Goal: Task Accomplishment & Management: Use online tool/utility

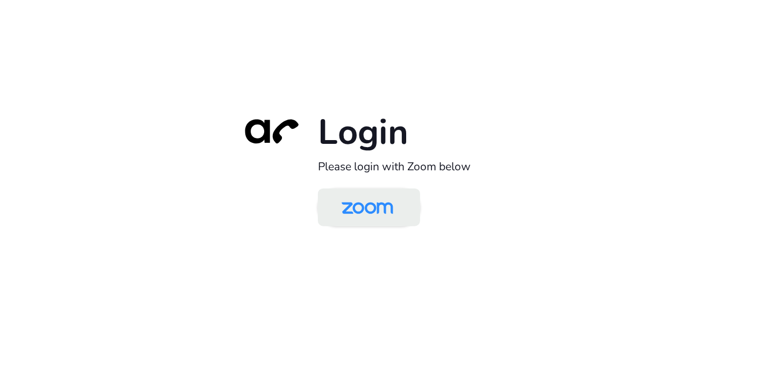
click at [374, 210] on img at bounding box center [368, 208] width 74 height 35
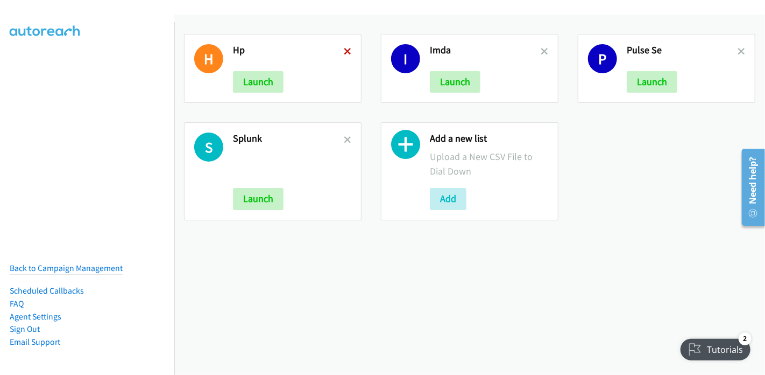
click at [348, 50] on icon at bounding box center [348, 52] width 8 height 8
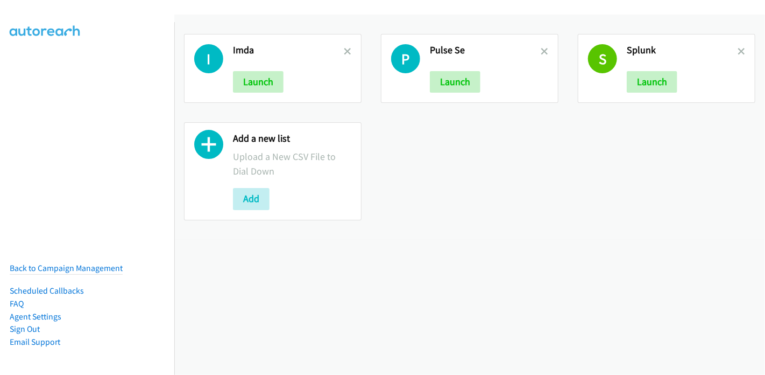
click at [348, 50] on icon at bounding box center [348, 52] width 8 height 8
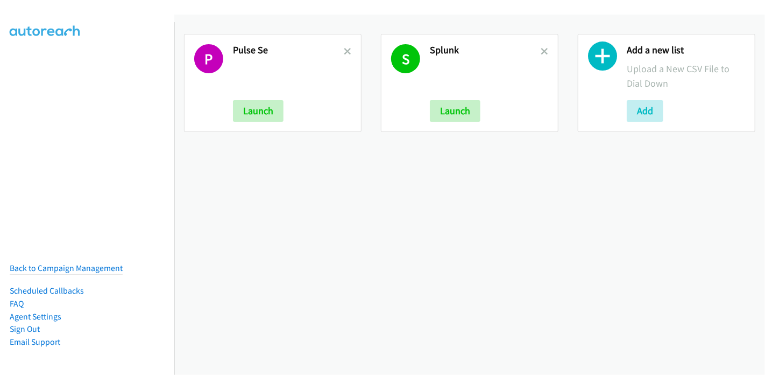
click at [348, 50] on icon at bounding box center [348, 52] width 8 height 8
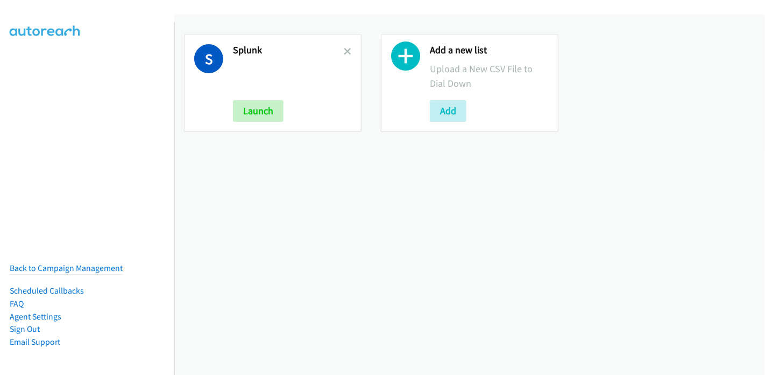
click at [348, 50] on icon at bounding box center [348, 52] width 8 height 8
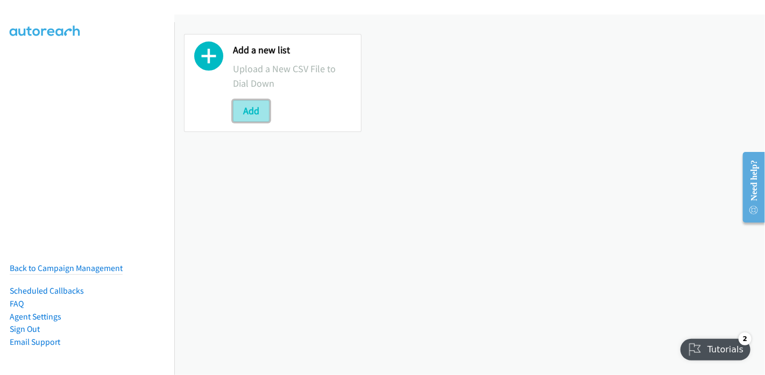
click at [250, 112] on button "Add" at bounding box center [251, 111] width 37 height 22
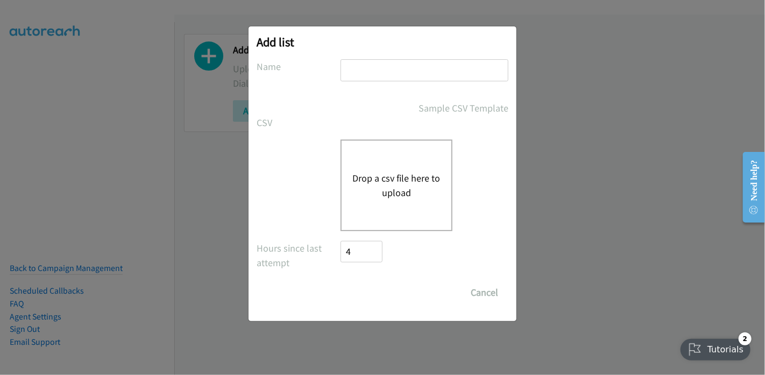
click at [353, 67] on input "text" at bounding box center [425, 70] width 168 height 22
type input "Splunk"
click at [388, 180] on button "Drop a csv file here to upload" at bounding box center [397, 185] width 88 height 29
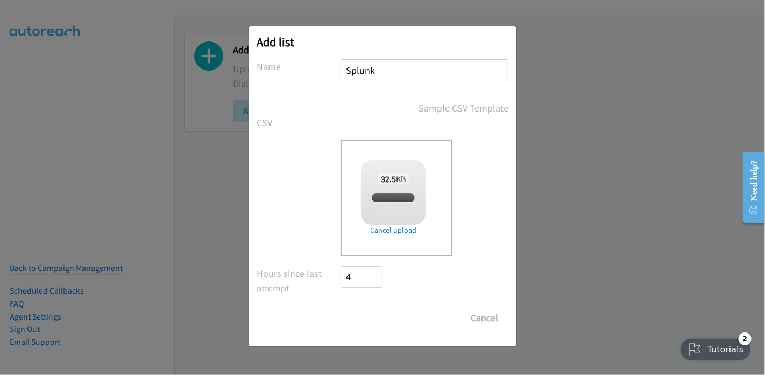
checkbox input "true"
click at [361, 314] on input "Save List" at bounding box center [369, 318] width 57 height 22
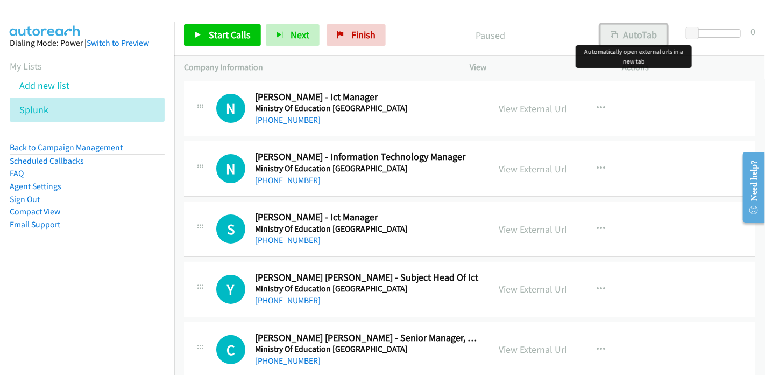
click at [636, 35] on button "AutoTab" at bounding box center [634, 35] width 67 height 22
click at [536, 108] on link "View External Url" at bounding box center [533, 108] width 68 height 12
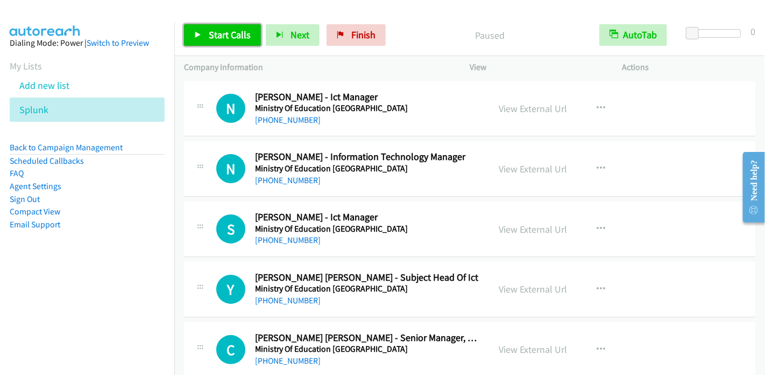
click at [228, 34] on span "Start Calls" at bounding box center [230, 35] width 42 height 12
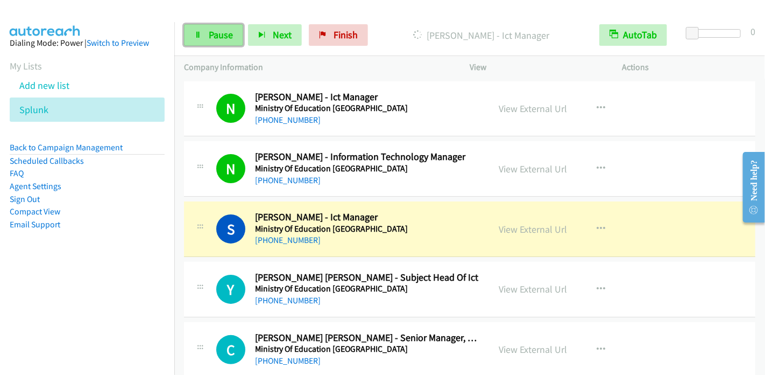
click at [203, 36] on link "Pause" at bounding box center [213, 35] width 59 height 22
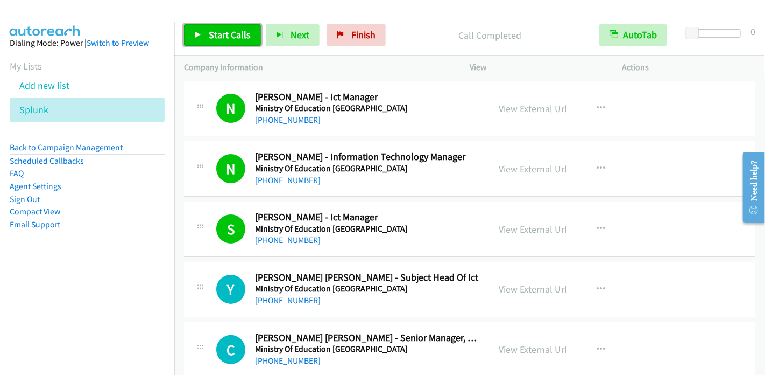
click at [220, 35] on span "Start Calls" at bounding box center [230, 35] width 42 height 12
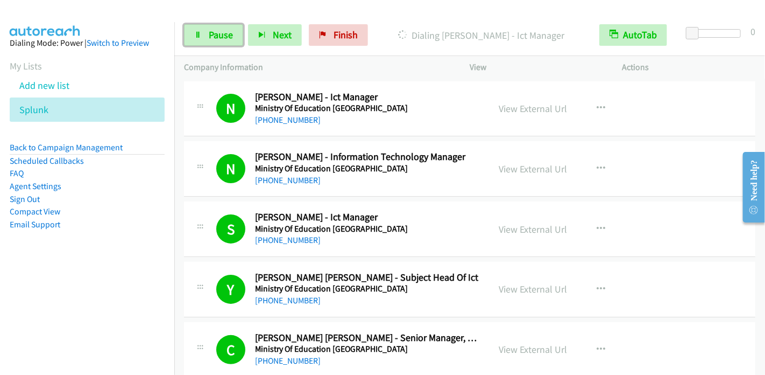
drag, startPoint x: 220, startPoint y: 38, endPoint x: 243, endPoint y: 30, distance: 24.7
click at [220, 38] on span "Pause" at bounding box center [221, 35] width 24 height 12
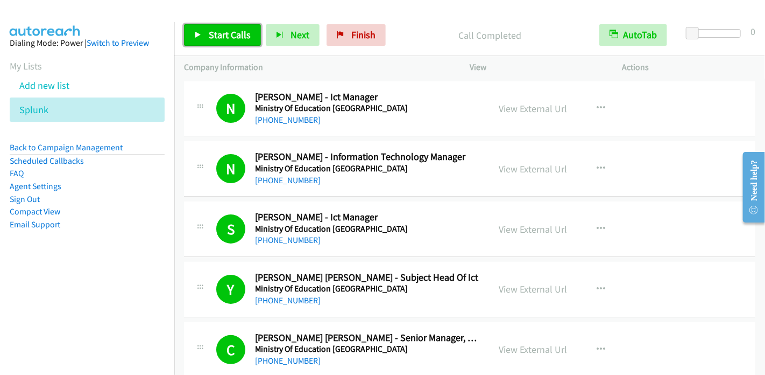
click at [217, 33] on span "Start Calls" at bounding box center [230, 35] width 42 height 12
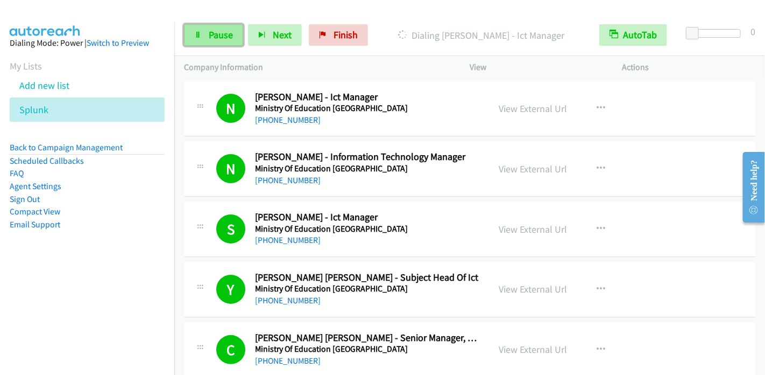
click at [215, 43] on link "Pause" at bounding box center [213, 35] width 59 height 22
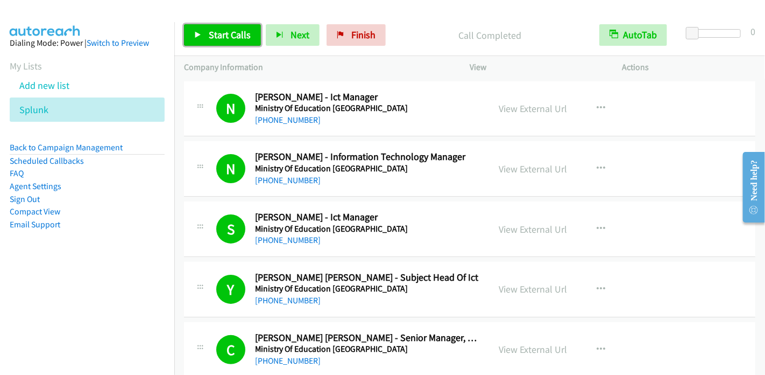
click at [228, 39] on span "Start Calls" at bounding box center [230, 35] width 42 height 12
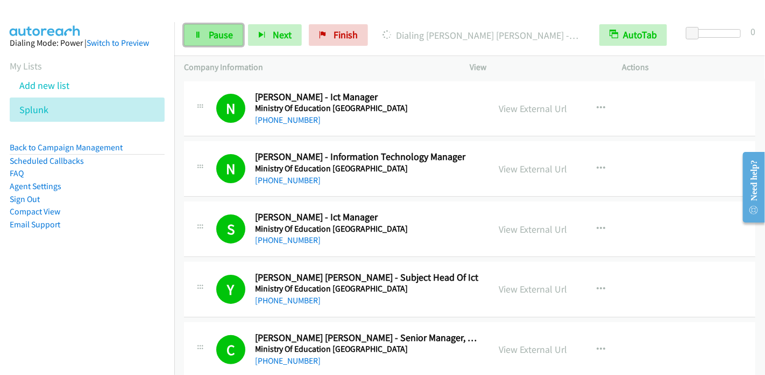
drag, startPoint x: 213, startPoint y: 35, endPoint x: 228, endPoint y: 36, distance: 14.5
click at [213, 35] on span "Pause" at bounding box center [221, 35] width 24 height 12
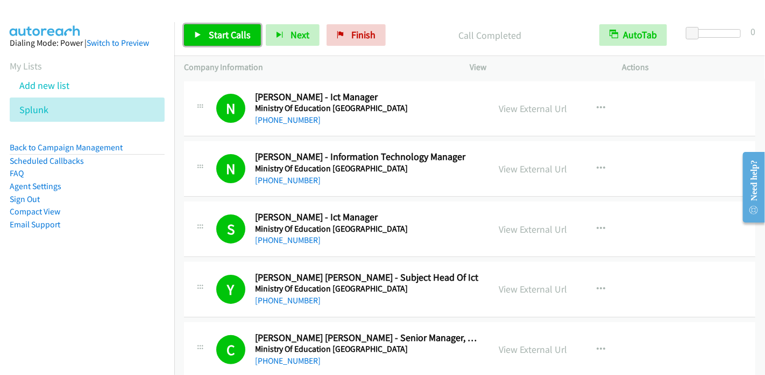
click at [210, 31] on span "Start Calls" at bounding box center [230, 35] width 42 height 12
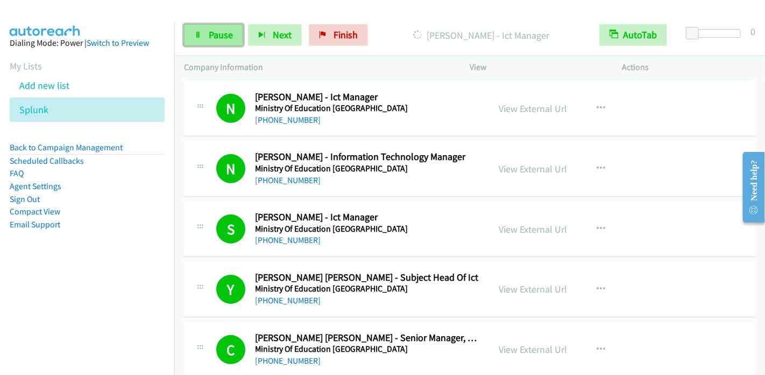
click at [217, 27] on link "Pause" at bounding box center [213, 35] width 59 height 22
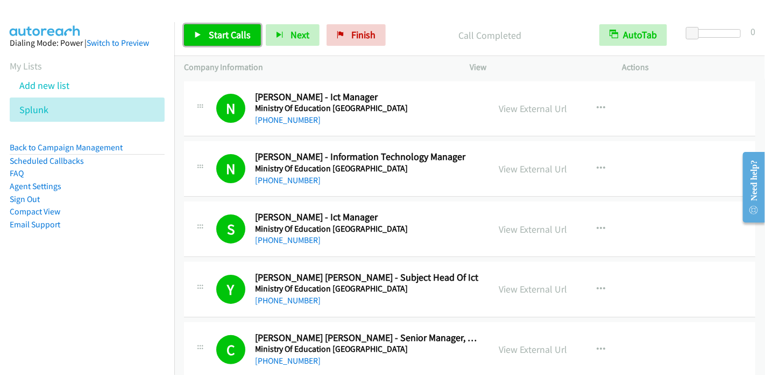
click at [213, 41] on link "Start Calls" at bounding box center [222, 35] width 77 height 22
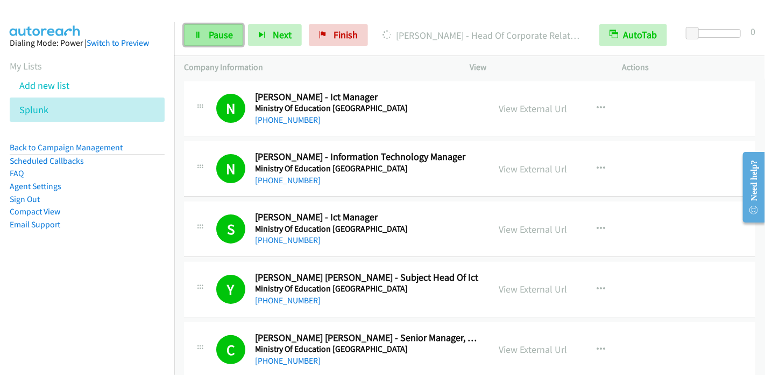
click at [224, 34] on span "Pause" at bounding box center [221, 35] width 24 height 12
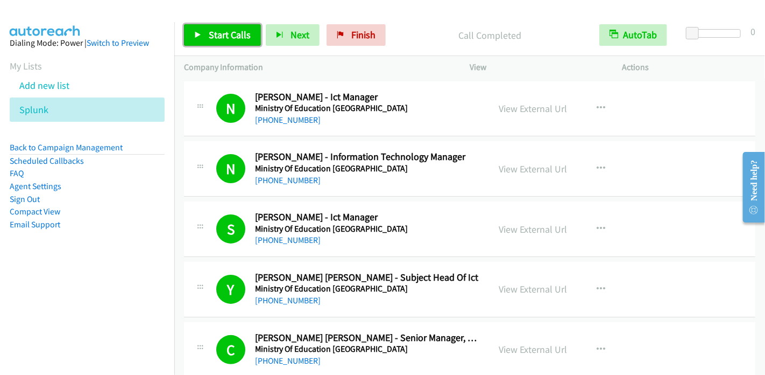
click at [225, 33] on span "Start Calls" at bounding box center [230, 35] width 42 height 12
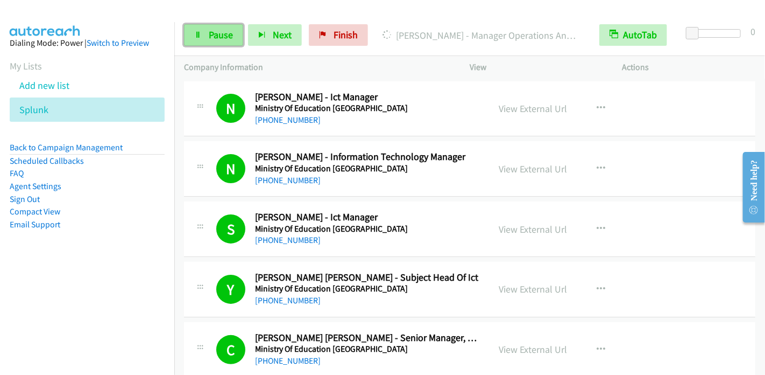
click at [192, 35] on link "Pause" at bounding box center [213, 35] width 59 height 22
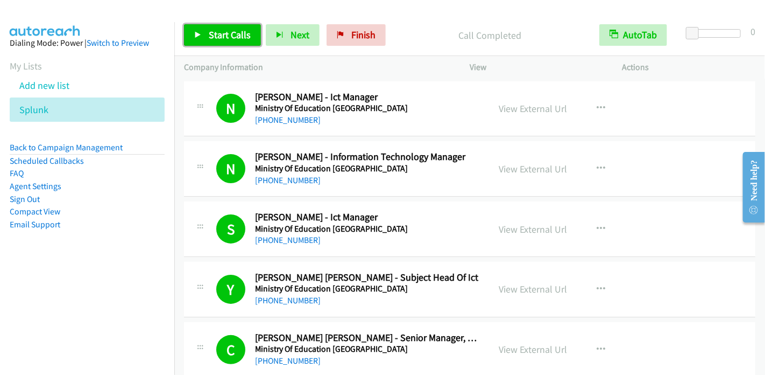
click at [225, 34] on span "Start Calls" at bounding box center [230, 35] width 42 height 12
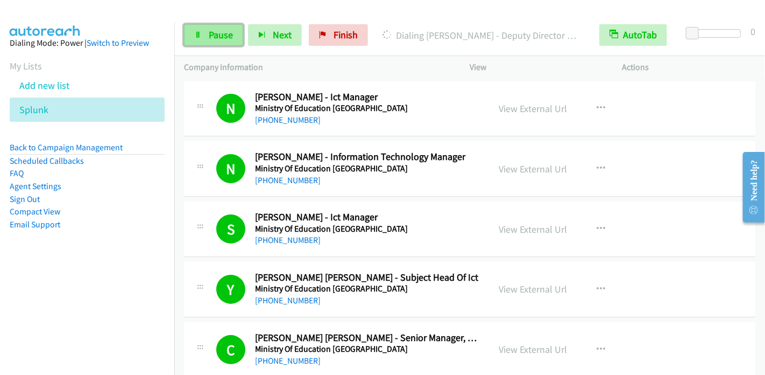
drag, startPoint x: 201, startPoint y: 34, endPoint x: 210, endPoint y: 27, distance: 11.1
click at [201, 35] on link "Pause" at bounding box center [213, 35] width 59 height 22
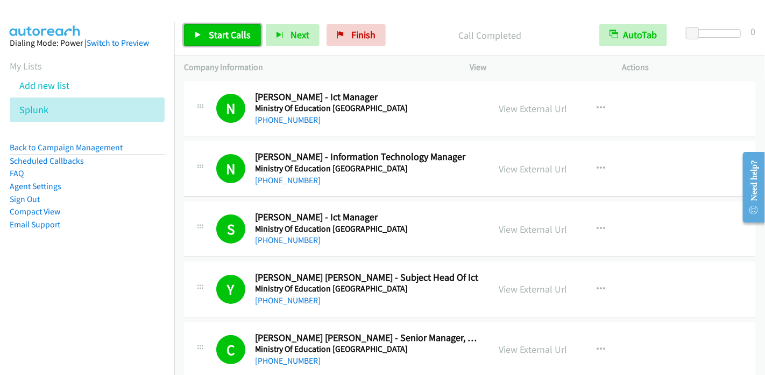
click at [204, 34] on link "Start Calls" at bounding box center [222, 35] width 77 height 22
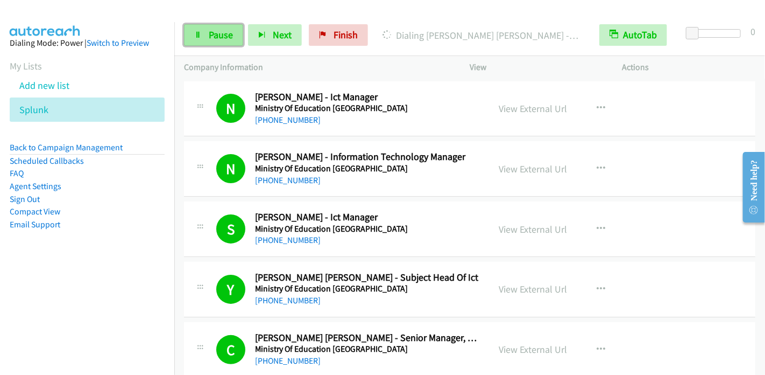
drag, startPoint x: 203, startPoint y: 32, endPoint x: 212, endPoint y: 26, distance: 10.0
click at [203, 32] on link "Pause" at bounding box center [213, 35] width 59 height 22
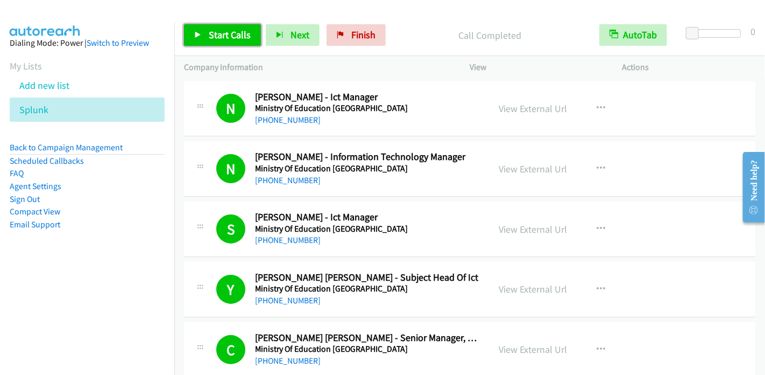
click at [207, 38] on link "Start Calls" at bounding box center [222, 35] width 77 height 22
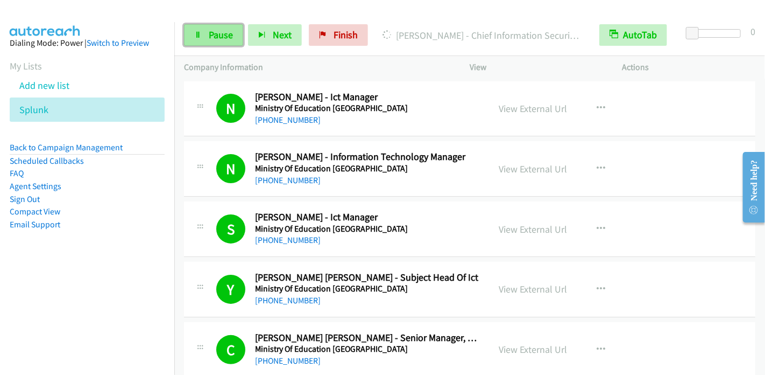
drag, startPoint x: 194, startPoint y: 35, endPoint x: 208, endPoint y: 33, distance: 14.2
click at [194, 35] on icon at bounding box center [198, 36] width 8 height 8
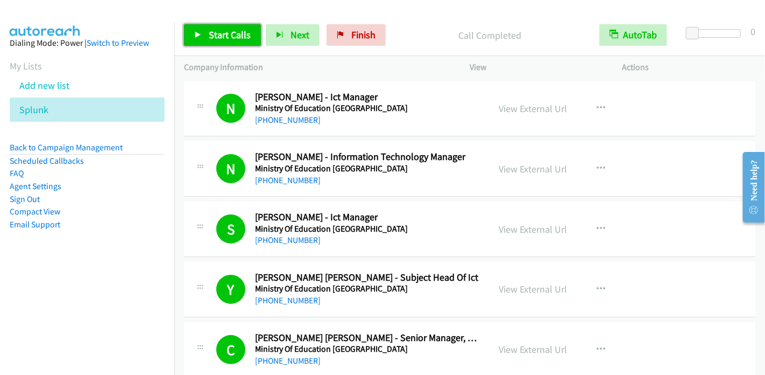
click at [215, 34] on span "Start Calls" at bounding box center [230, 35] width 42 height 12
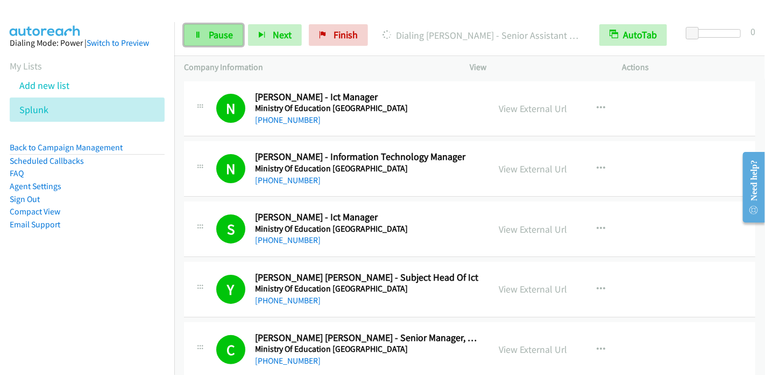
click at [209, 31] on span "Pause" at bounding box center [221, 35] width 24 height 12
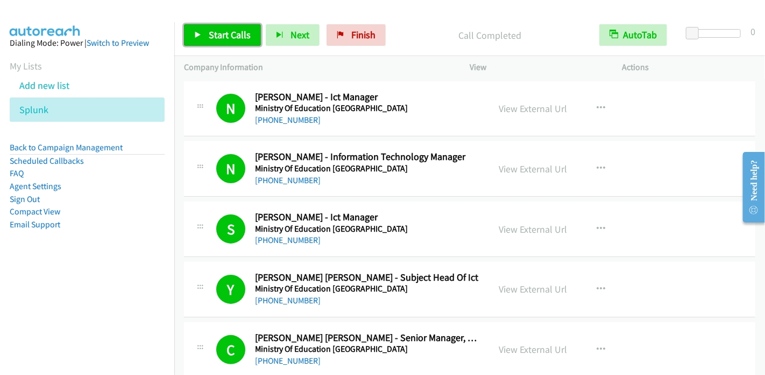
click at [227, 36] on span "Start Calls" at bounding box center [230, 35] width 42 height 12
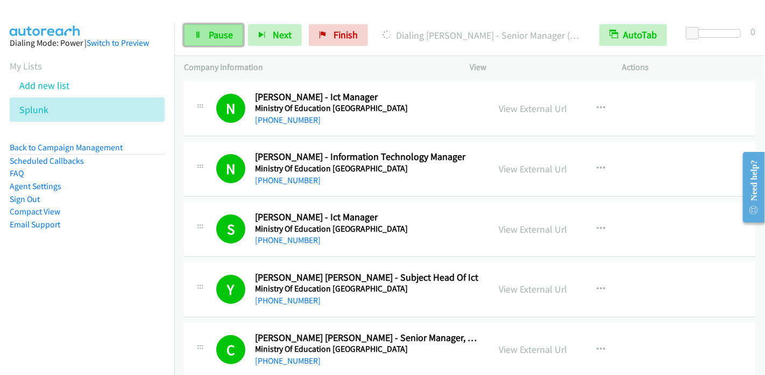
click at [211, 42] on link "Pause" at bounding box center [213, 35] width 59 height 22
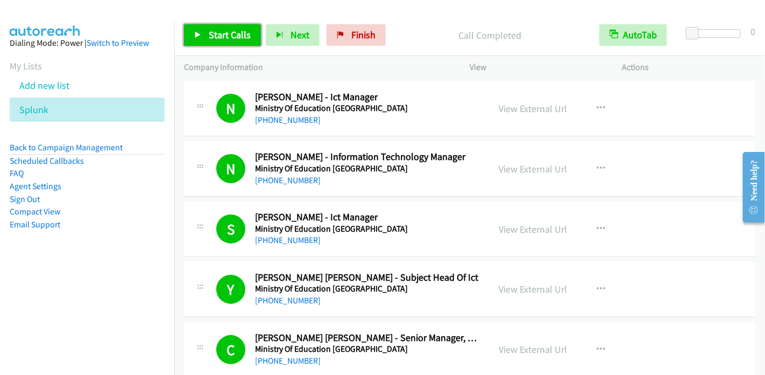
click at [215, 32] on span "Start Calls" at bounding box center [230, 35] width 42 height 12
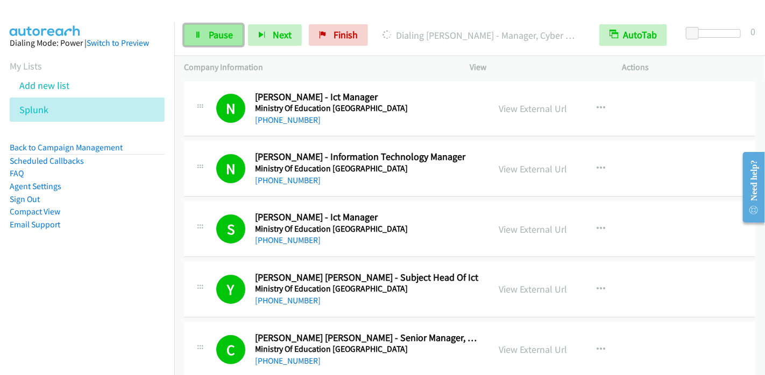
click at [211, 38] on span "Pause" at bounding box center [221, 35] width 24 height 12
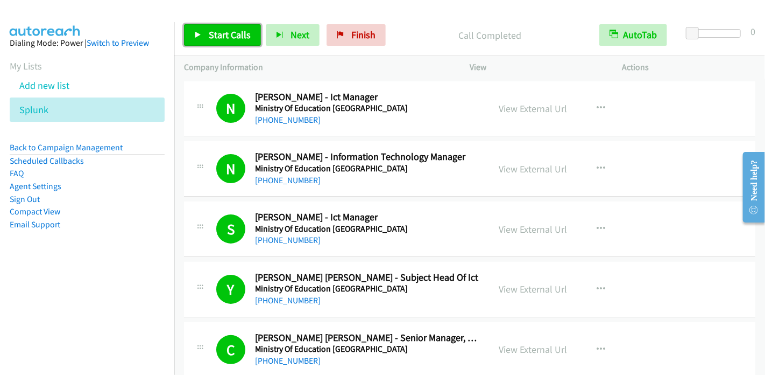
drag, startPoint x: 206, startPoint y: 34, endPoint x: 217, endPoint y: 19, distance: 18.1
click at [206, 34] on link "Start Calls" at bounding box center [222, 35] width 77 height 22
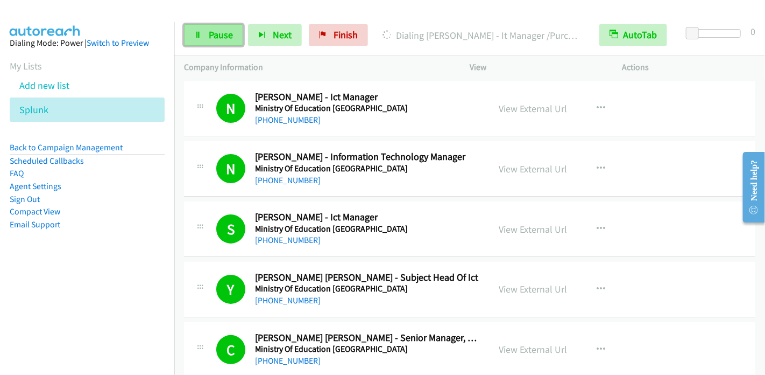
click at [207, 31] on link "Pause" at bounding box center [213, 35] width 59 height 22
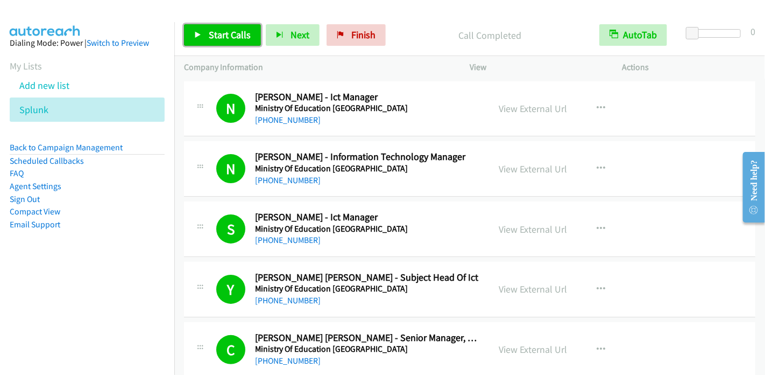
click at [216, 34] on span "Start Calls" at bounding box center [230, 35] width 42 height 12
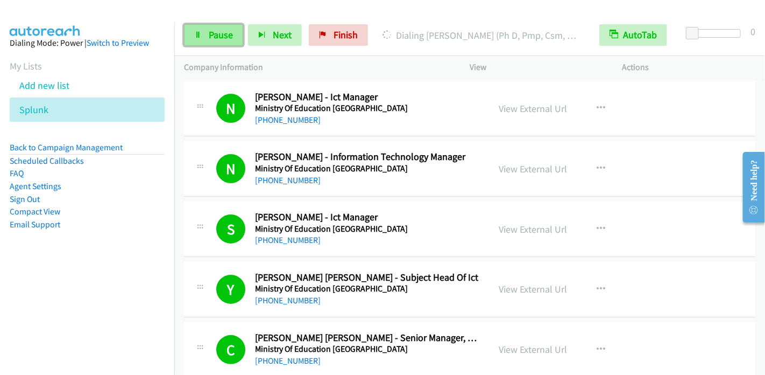
click at [212, 36] on span "Pause" at bounding box center [221, 35] width 24 height 12
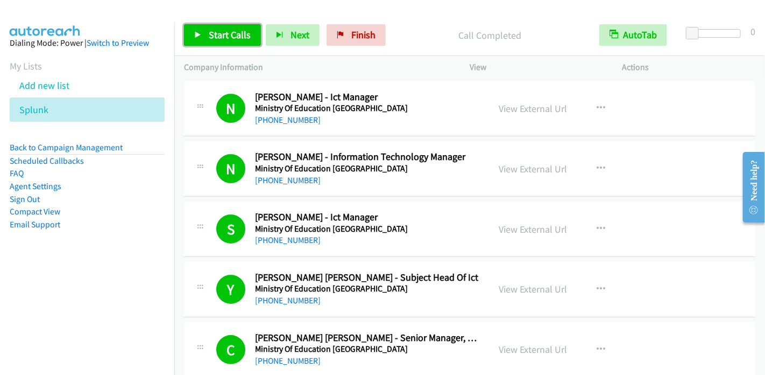
click at [216, 31] on span "Start Calls" at bounding box center [230, 35] width 42 height 12
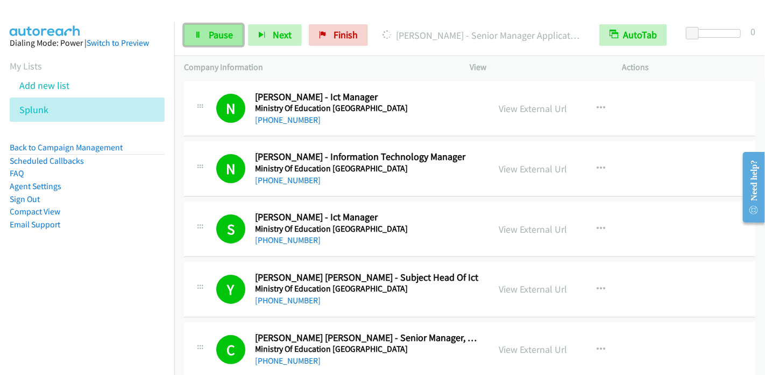
click at [219, 37] on span "Pause" at bounding box center [221, 35] width 24 height 12
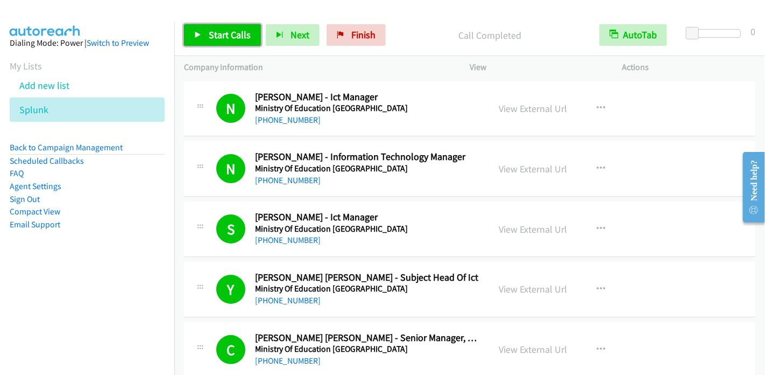
click at [213, 32] on span "Start Calls" at bounding box center [230, 35] width 42 height 12
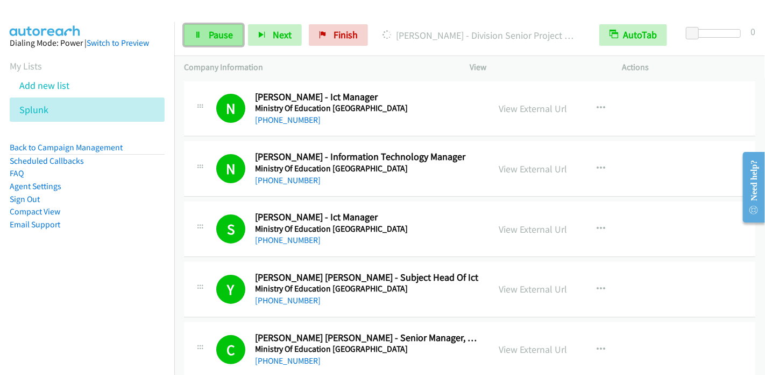
drag, startPoint x: 207, startPoint y: 39, endPoint x: 215, endPoint y: 32, distance: 10.8
click at [207, 39] on link "Pause" at bounding box center [213, 35] width 59 height 22
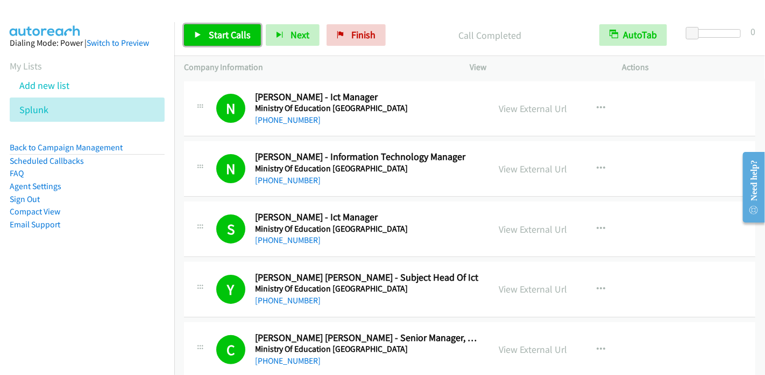
click at [221, 36] on span "Start Calls" at bounding box center [230, 35] width 42 height 12
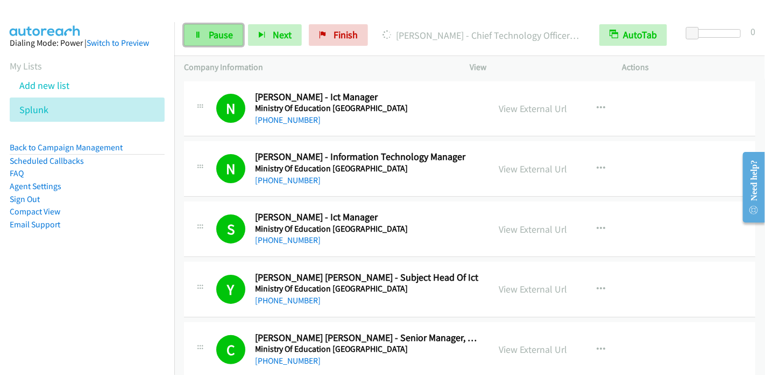
click at [209, 37] on span "Pause" at bounding box center [221, 35] width 24 height 12
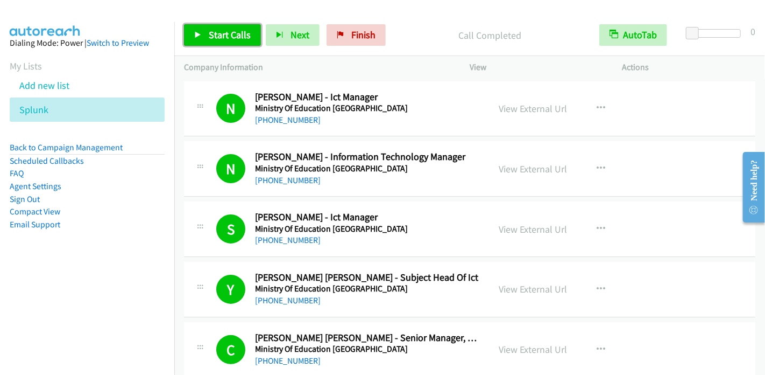
click at [204, 34] on link "Start Calls" at bounding box center [222, 35] width 77 height 22
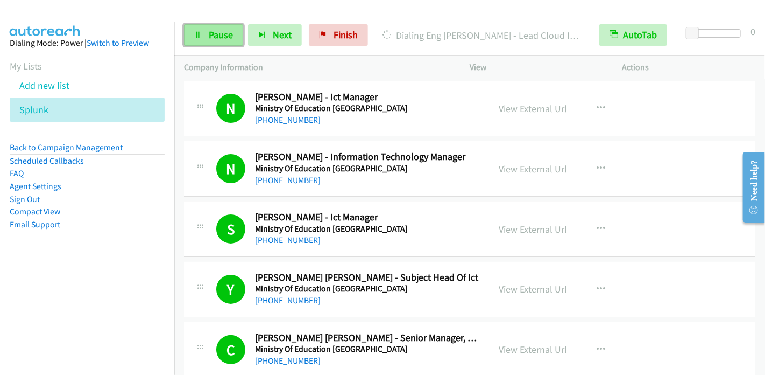
drag, startPoint x: 203, startPoint y: 38, endPoint x: 211, endPoint y: 38, distance: 7.5
click at [203, 38] on link "Pause" at bounding box center [213, 35] width 59 height 22
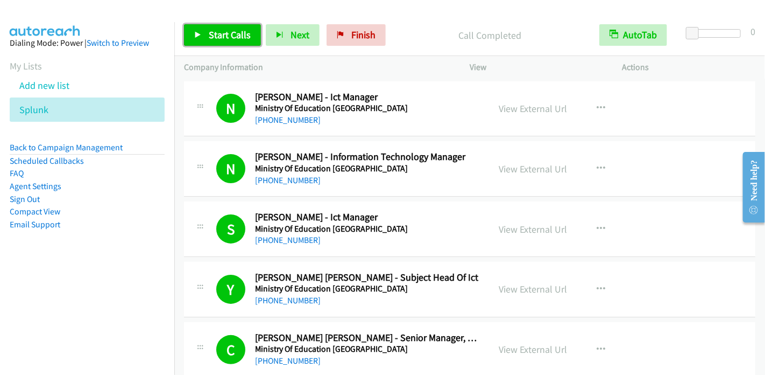
click at [219, 40] on link "Start Calls" at bounding box center [222, 35] width 77 height 22
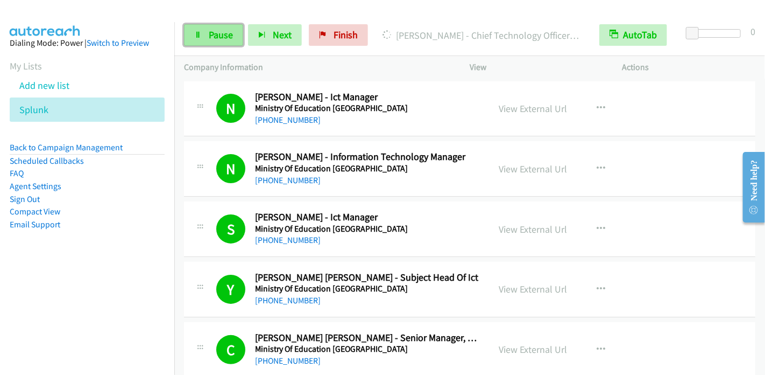
click at [206, 35] on link "Pause" at bounding box center [213, 35] width 59 height 22
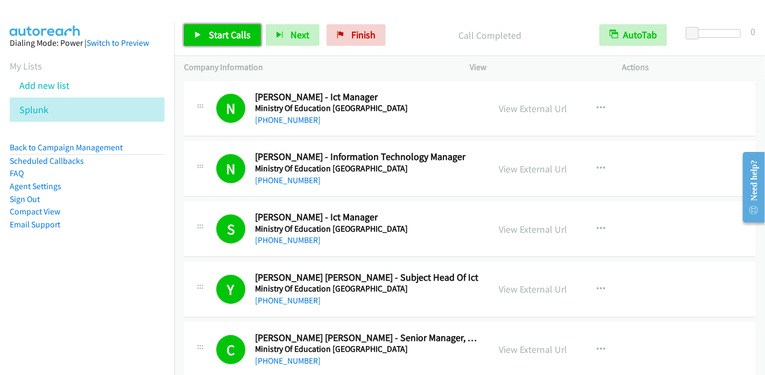
click at [209, 30] on span "Start Calls" at bounding box center [230, 35] width 42 height 12
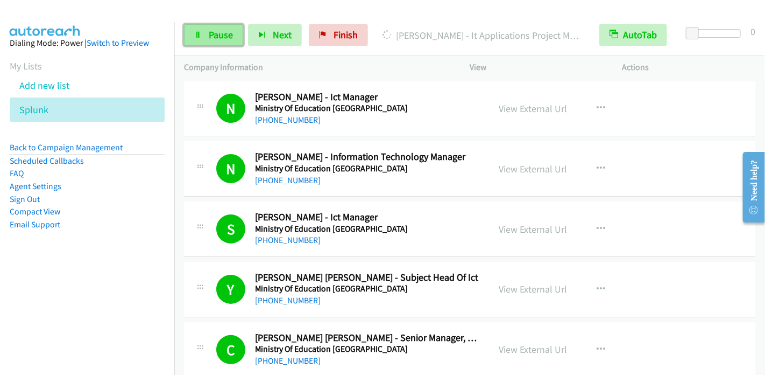
click at [216, 43] on link "Pause" at bounding box center [213, 35] width 59 height 22
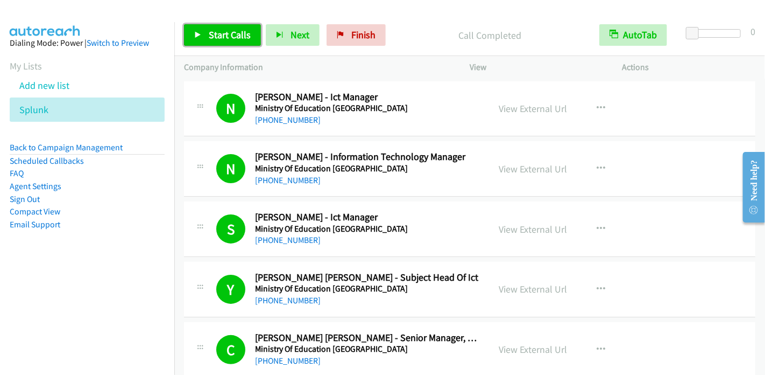
click at [226, 36] on span "Start Calls" at bounding box center [230, 35] width 42 height 12
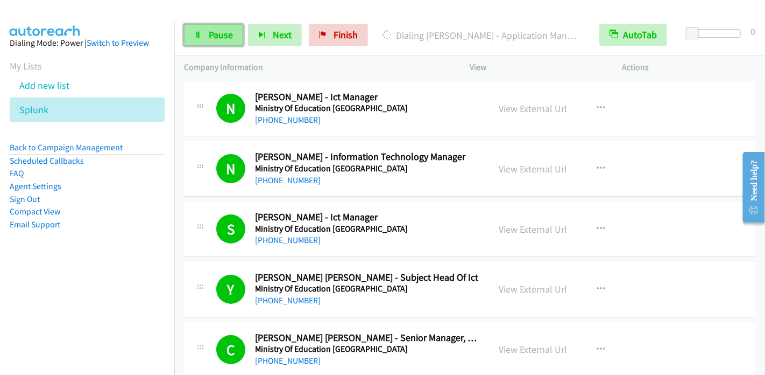
click at [209, 31] on span "Pause" at bounding box center [221, 35] width 24 height 12
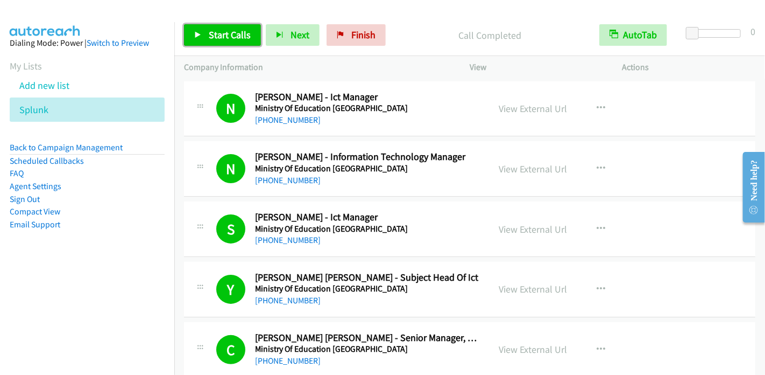
click at [218, 40] on span "Start Calls" at bounding box center [230, 35] width 42 height 12
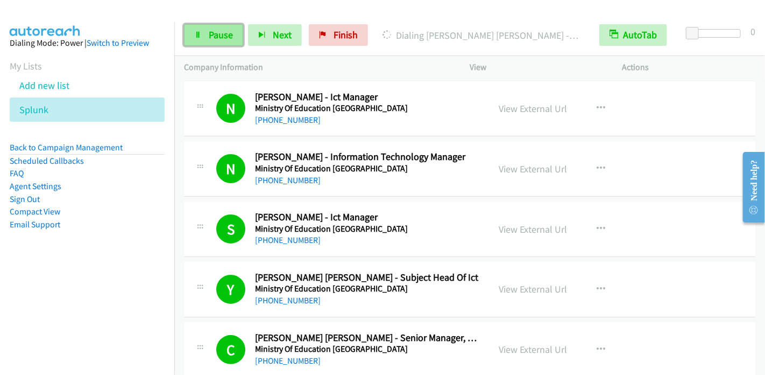
click at [200, 29] on link "Pause" at bounding box center [213, 35] width 59 height 22
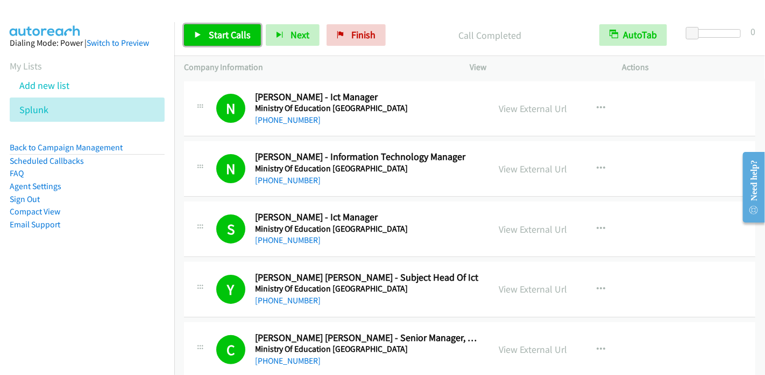
click at [222, 33] on span "Start Calls" at bounding box center [230, 35] width 42 height 12
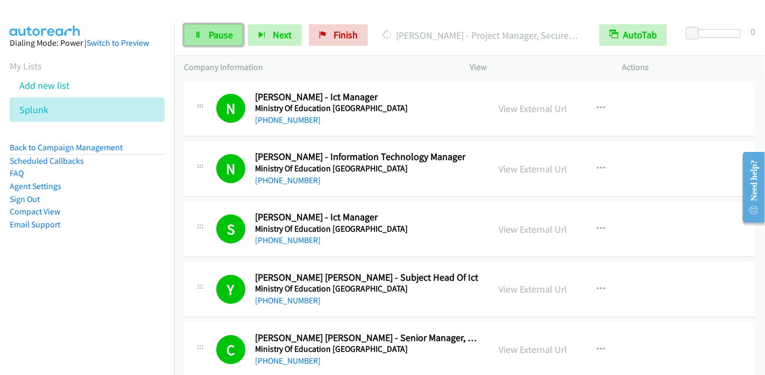
click at [205, 40] on link "Pause" at bounding box center [213, 35] width 59 height 22
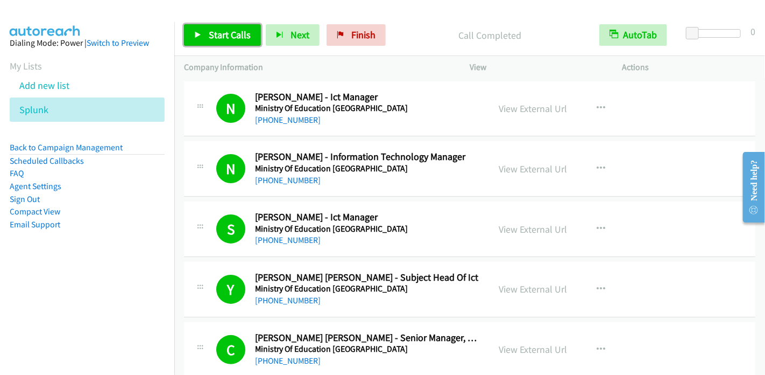
click at [220, 34] on span "Start Calls" at bounding box center [230, 35] width 42 height 12
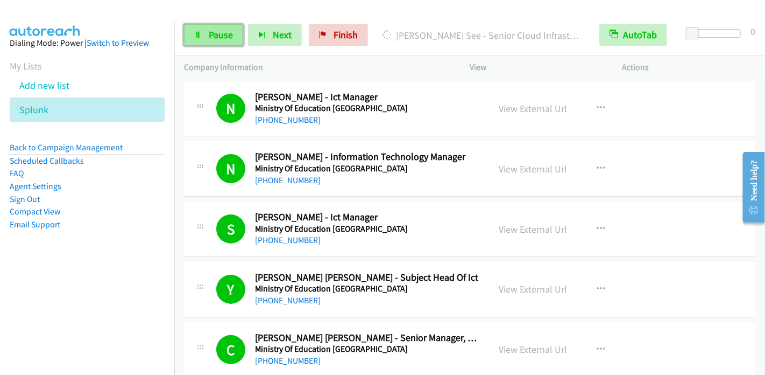
click at [217, 40] on link "Pause" at bounding box center [213, 35] width 59 height 22
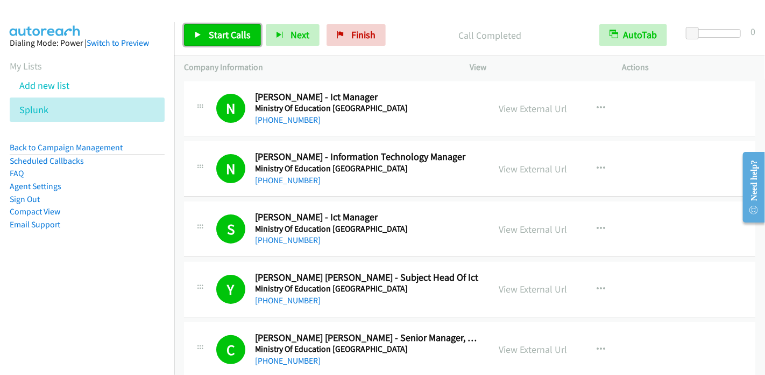
click at [222, 39] on span "Start Calls" at bounding box center [230, 35] width 42 height 12
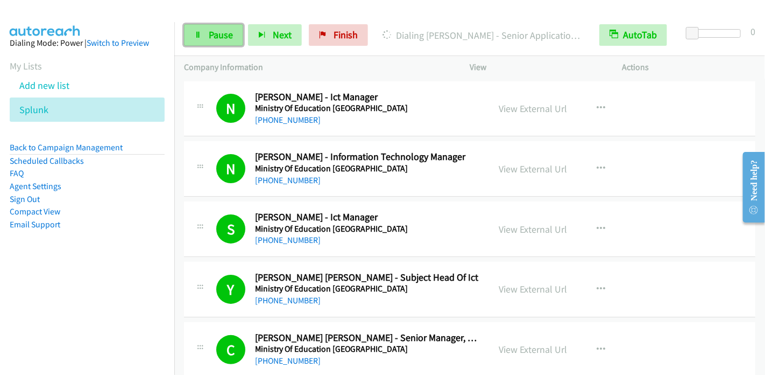
click at [226, 40] on span "Pause" at bounding box center [221, 35] width 24 height 12
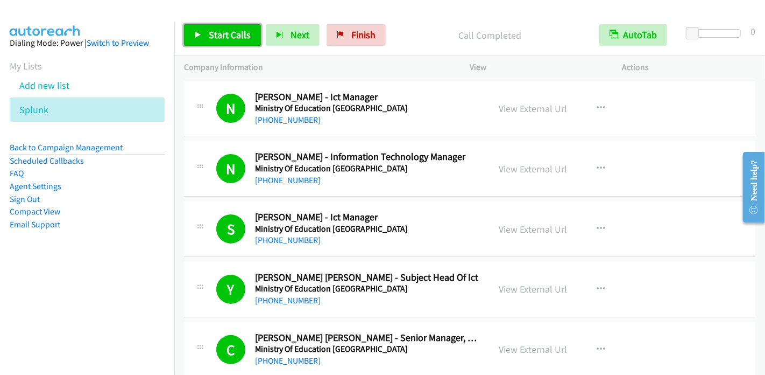
click at [212, 35] on span "Start Calls" at bounding box center [230, 35] width 42 height 12
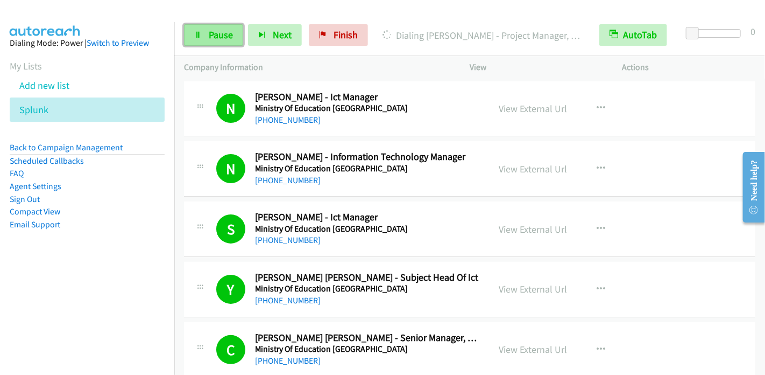
click at [212, 32] on span "Pause" at bounding box center [221, 35] width 24 height 12
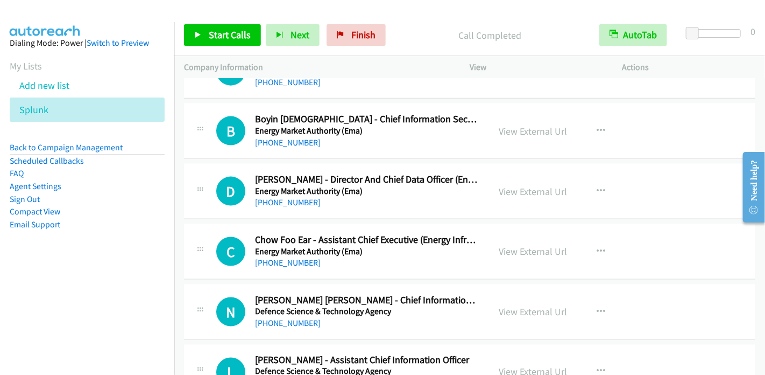
scroll to position [8236, 0]
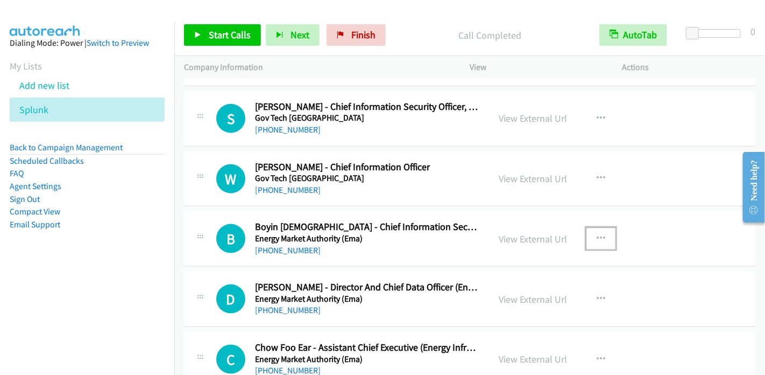
click at [597, 234] on icon "button" at bounding box center [601, 238] width 9 height 9
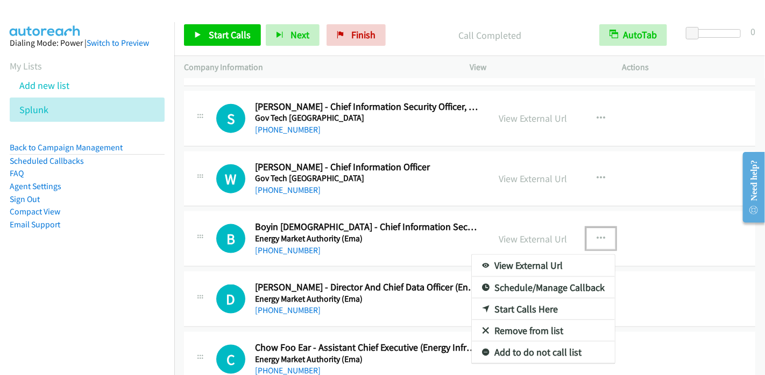
click at [512, 298] on link "Start Calls Here" at bounding box center [543, 309] width 143 height 22
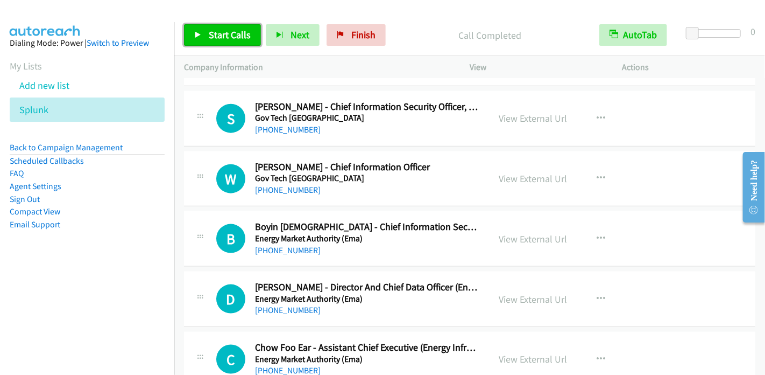
click at [229, 35] on span "Start Calls" at bounding box center [230, 35] width 42 height 12
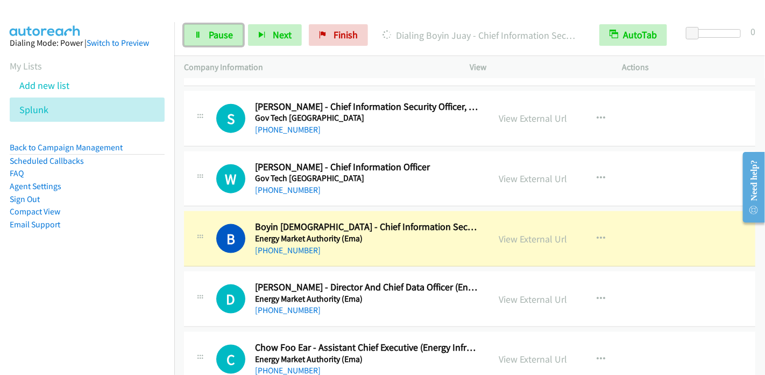
drag, startPoint x: 209, startPoint y: 38, endPoint x: 222, endPoint y: 23, distance: 20.3
click at [210, 38] on span "Pause" at bounding box center [221, 35] width 24 height 12
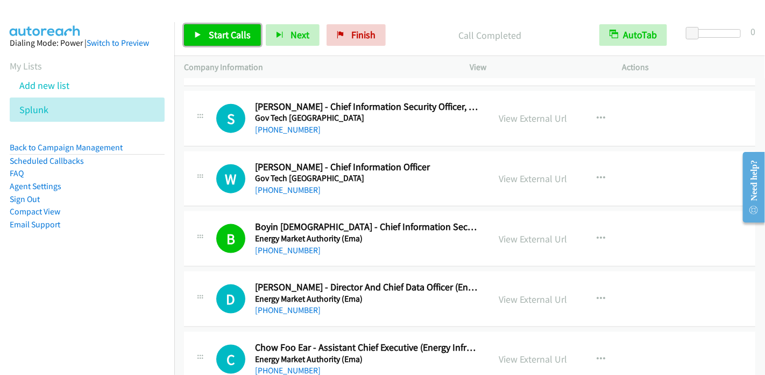
drag, startPoint x: 220, startPoint y: 36, endPoint x: 228, endPoint y: 26, distance: 12.2
click at [221, 36] on span "Start Calls" at bounding box center [230, 35] width 42 height 12
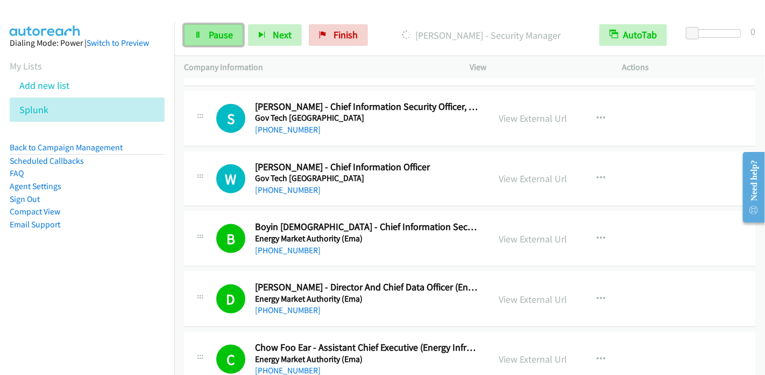
click at [212, 40] on span "Pause" at bounding box center [221, 35] width 24 height 12
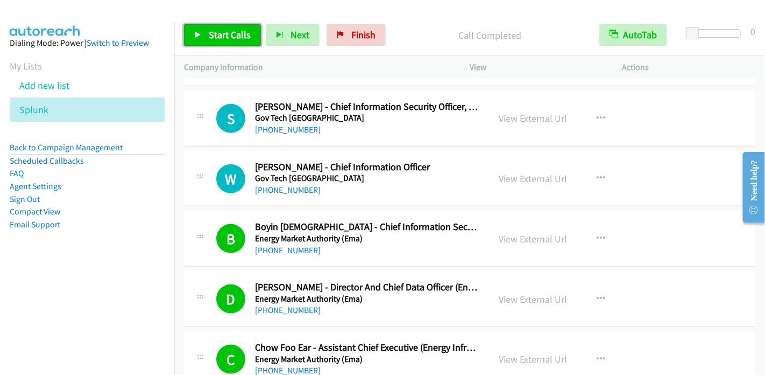
click at [220, 32] on span "Start Calls" at bounding box center [230, 35] width 42 height 12
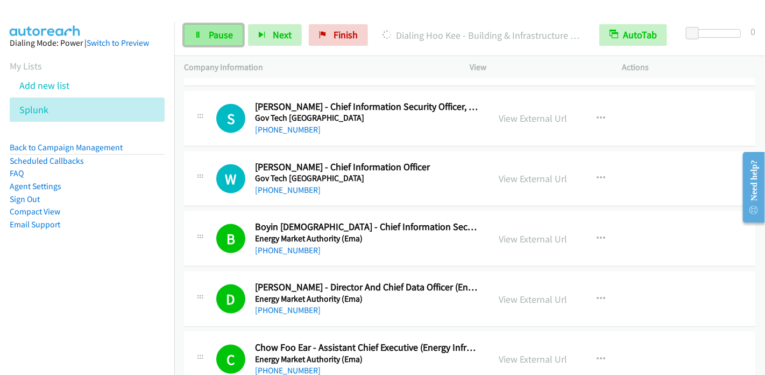
click at [215, 38] on span "Pause" at bounding box center [221, 35] width 24 height 12
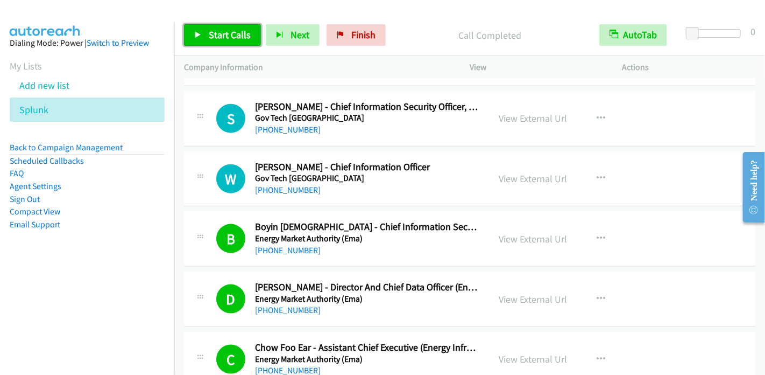
click at [231, 33] on span "Start Calls" at bounding box center [230, 35] width 42 height 12
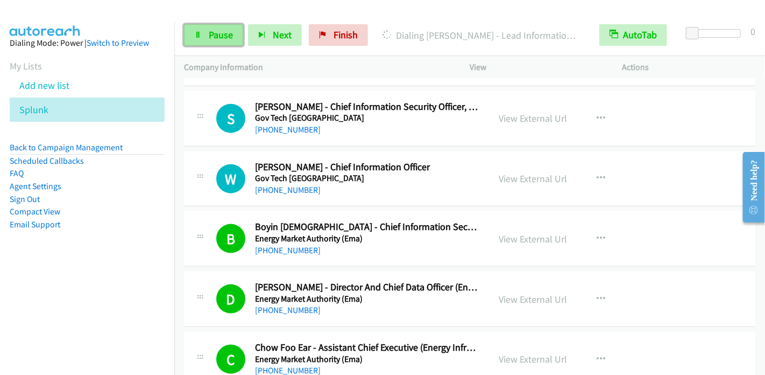
drag, startPoint x: 215, startPoint y: 25, endPoint x: 204, endPoint y: 25, distance: 11.3
click at [214, 25] on link "Pause" at bounding box center [213, 35] width 59 height 22
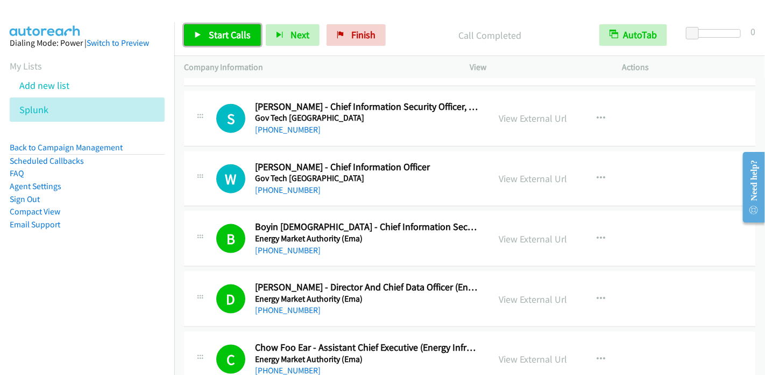
click at [206, 35] on link "Start Calls" at bounding box center [222, 35] width 77 height 22
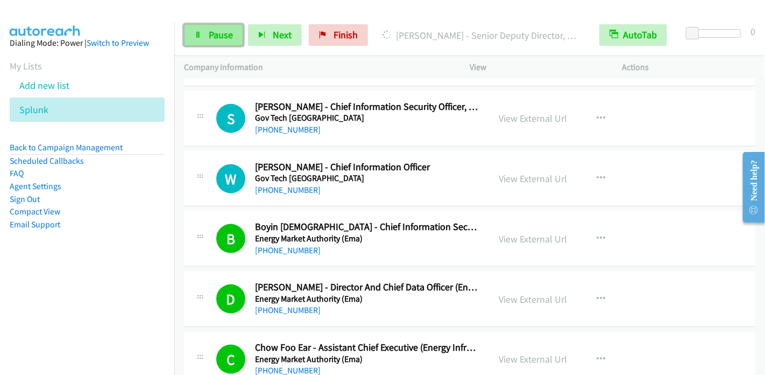
click at [233, 37] on link "Pause" at bounding box center [213, 35] width 59 height 22
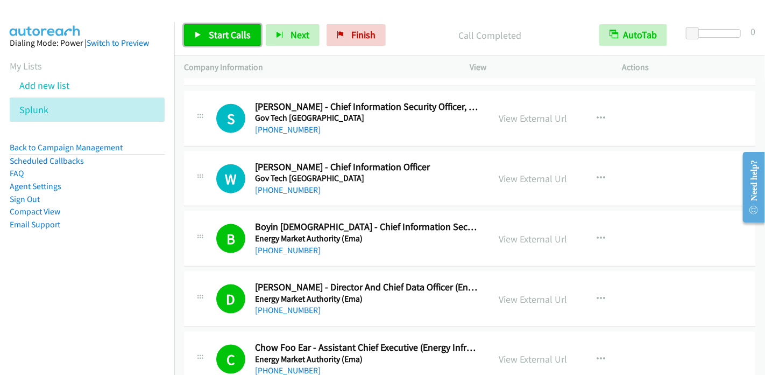
click at [209, 34] on span "Start Calls" at bounding box center [230, 35] width 42 height 12
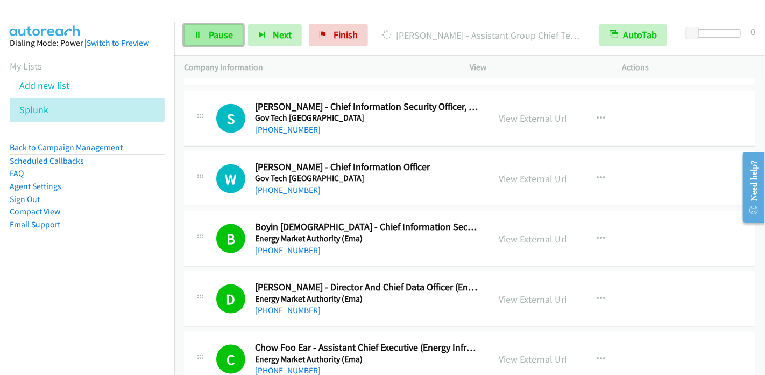
click at [201, 34] on link "Pause" at bounding box center [213, 35] width 59 height 22
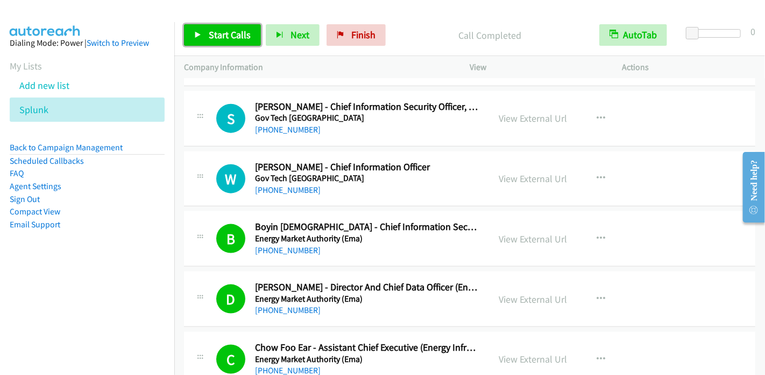
drag, startPoint x: 202, startPoint y: 30, endPoint x: 209, endPoint y: 30, distance: 6.5
click at [202, 30] on link "Start Calls" at bounding box center [222, 35] width 77 height 22
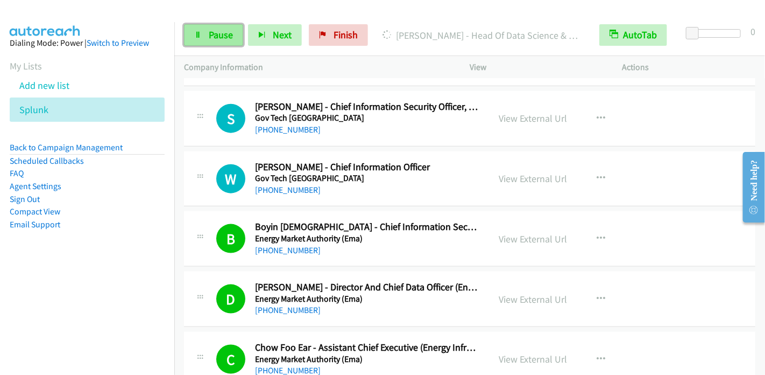
click at [214, 32] on span "Pause" at bounding box center [221, 35] width 24 height 12
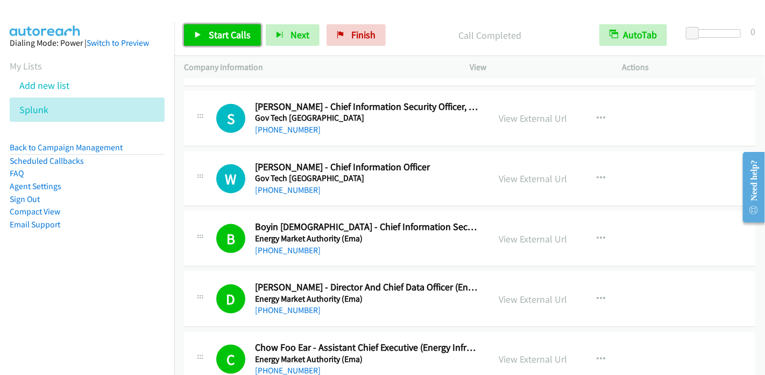
click at [219, 38] on span "Start Calls" at bounding box center [230, 35] width 42 height 12
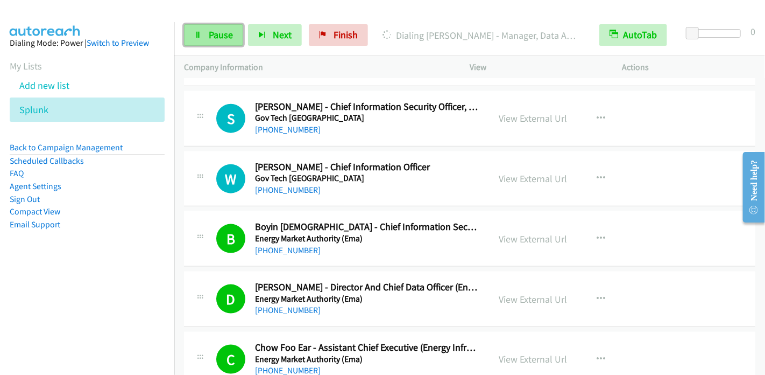
click at [207, 34] on link "Pause" at bounding box center [213, 35] width 59 height 22
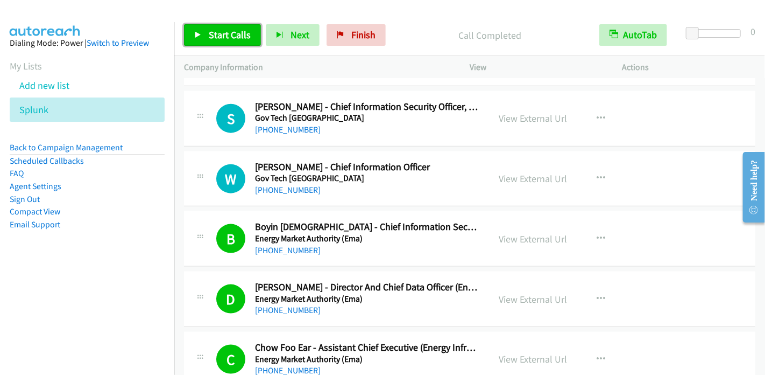
click at [201, 29] on link "Start Calls" at bounding box center [222, 35] width 77 height 22
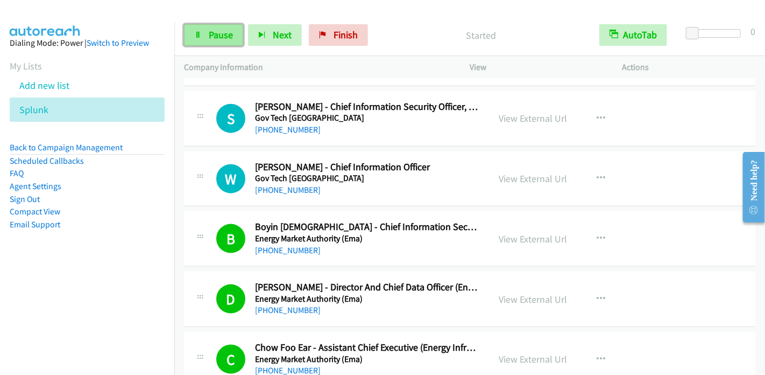
click at [207, 28] on link "Pause" at bounding box center [213, 35] width 59 height 22
